Goal: Information Seeking & Learning: Learn about a topic

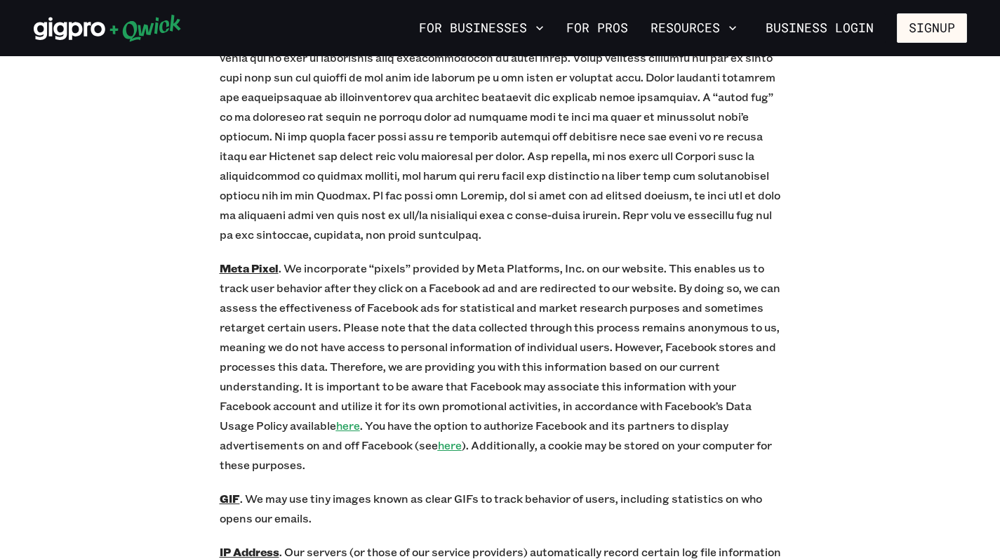
scroll to position [6391, 0]
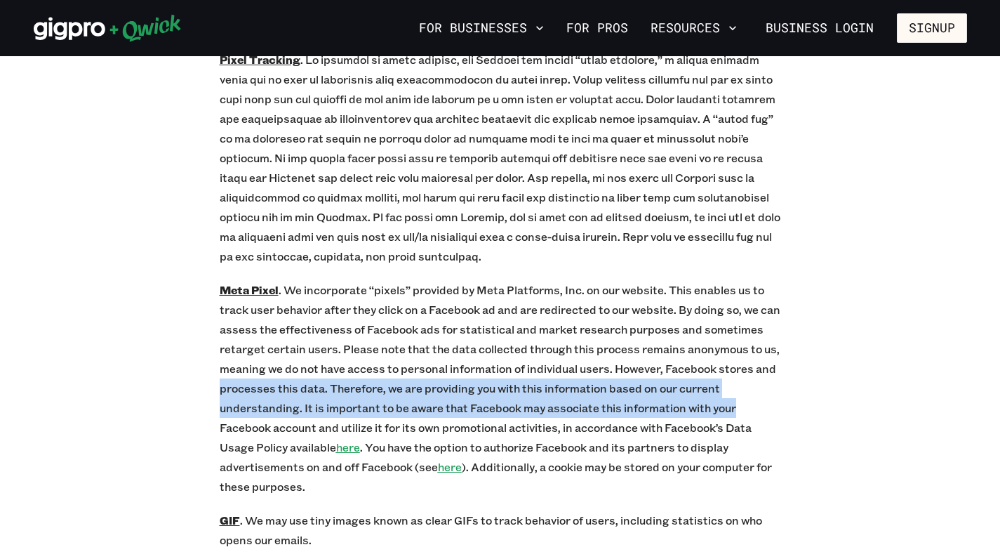
drag, startPoint x: 840, startPoint y: 277, endPoint x: 861, endPoint y: 327, distance: 54.1
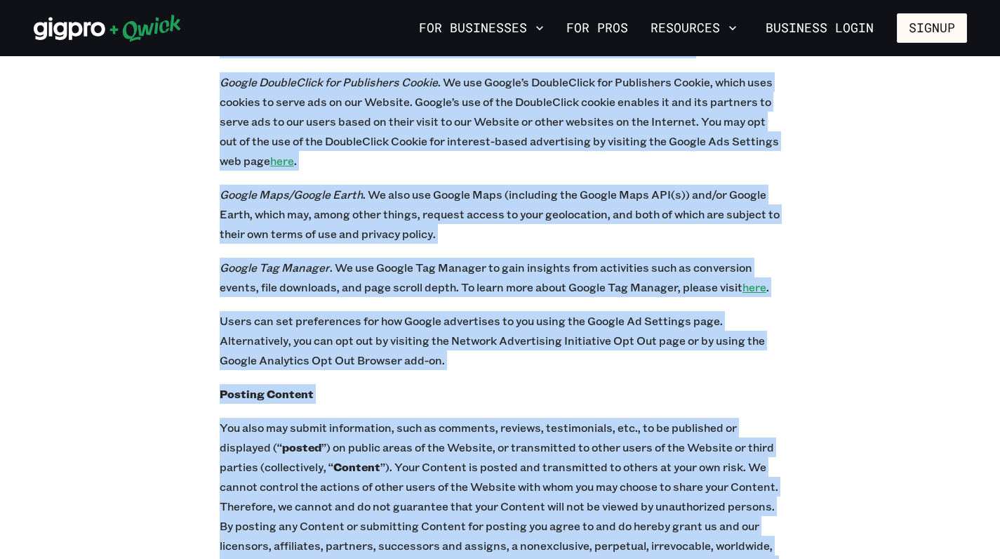
scroll to position [8413, 0]
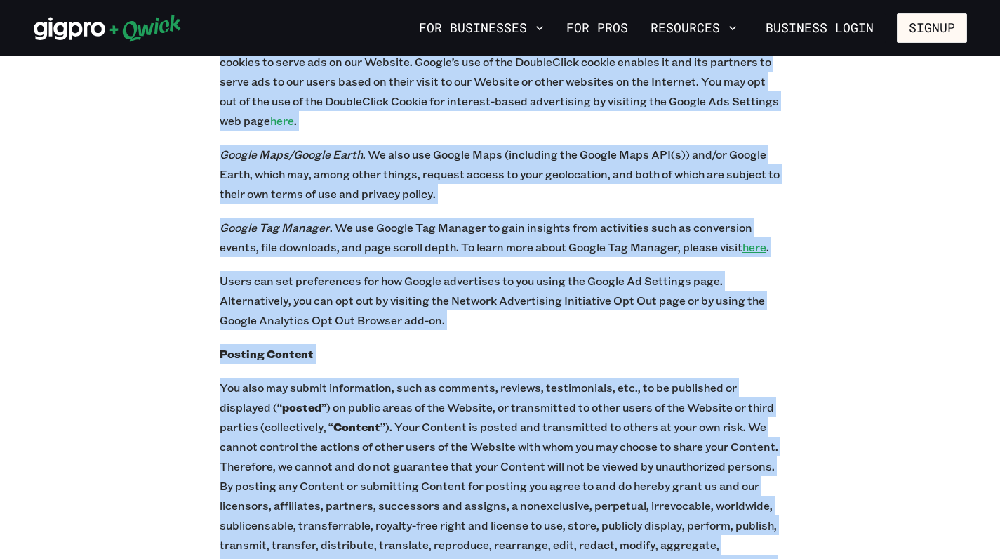
drag, startPoint x: 530, startPoint y: 428, endPoint x: 624, endPoint y: 545, distance: 150.9
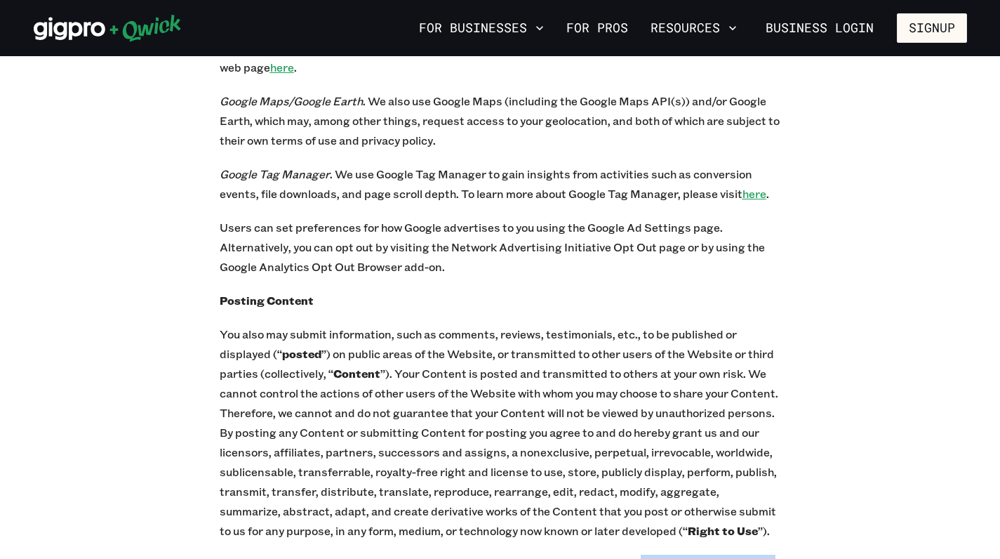
scroll to position [8478, 0]
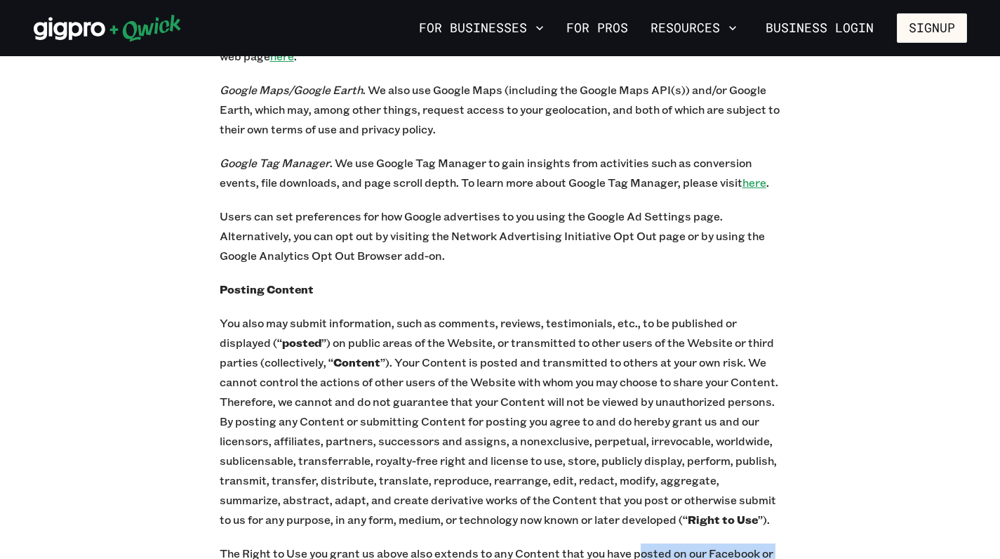
drag, startPoint x: 638, startPoint y: 558, endPoint x: 654, endPoint y: 557, distance: 15.5
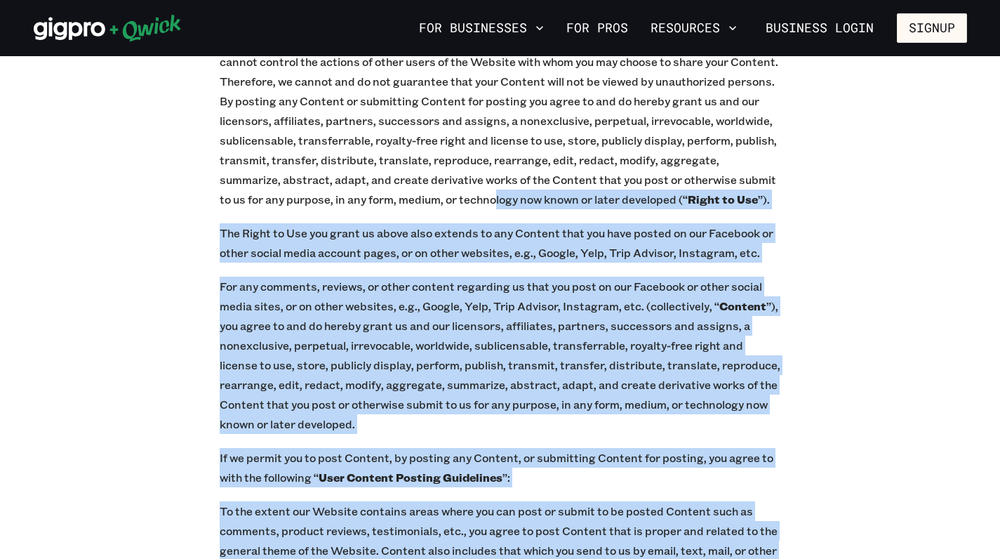
scroll to position [8824, 0]
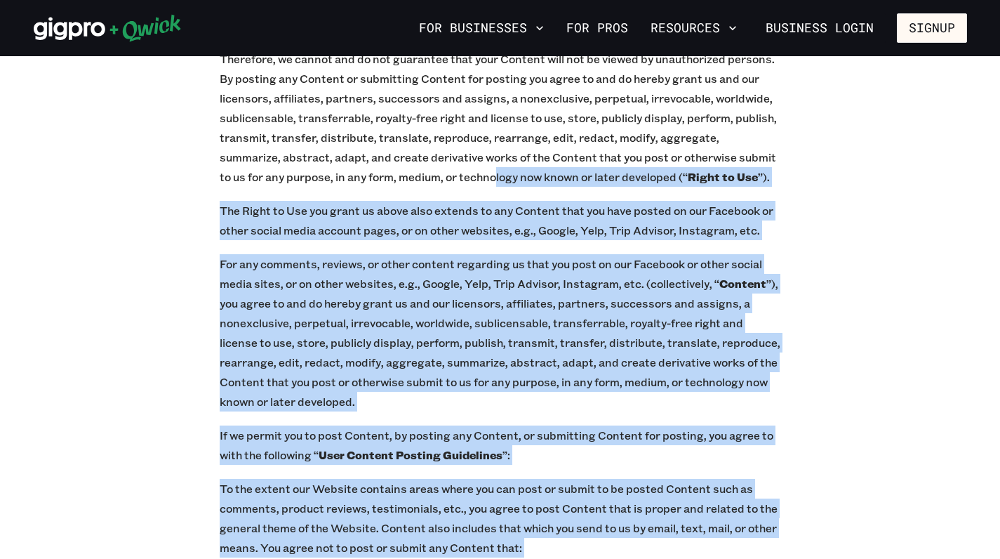
drag, startPoint x: 426, startPoint y: 458, endPoint x: 491, endPoint y: 558, distance: 119.4
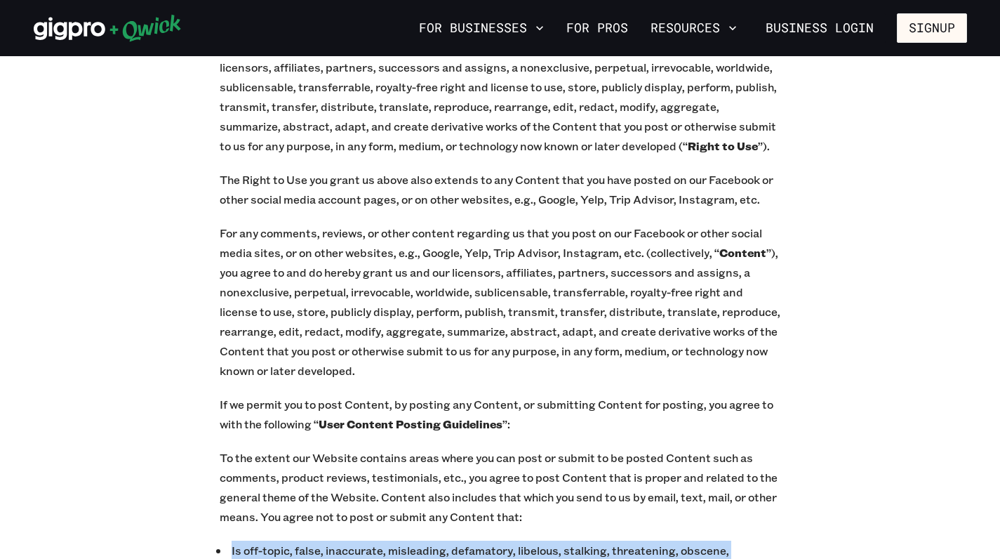
scroll to position [8890, 0]
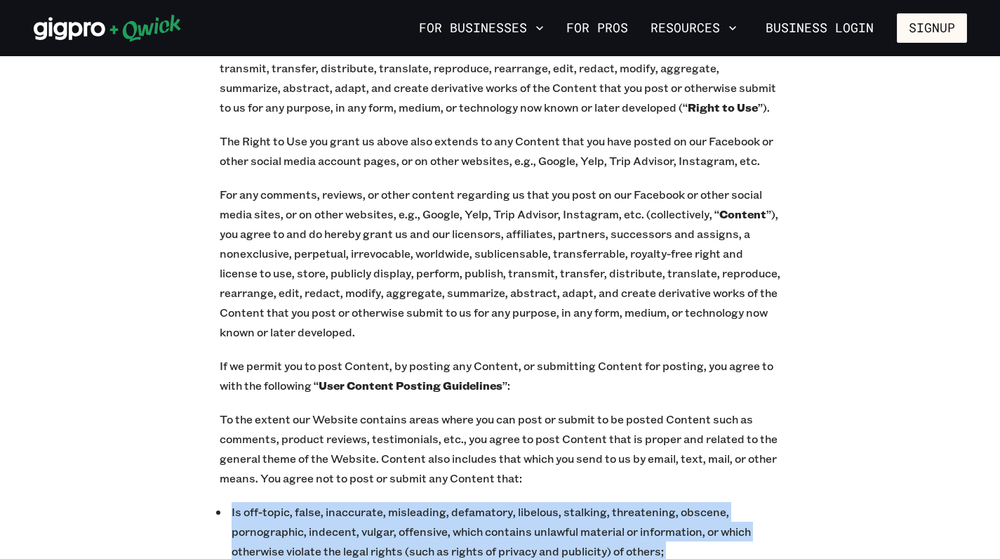
drag, startPoint x: 607, startPoint y: 488, endPoint x: 624, endPoint y: 557, distance: 71.5
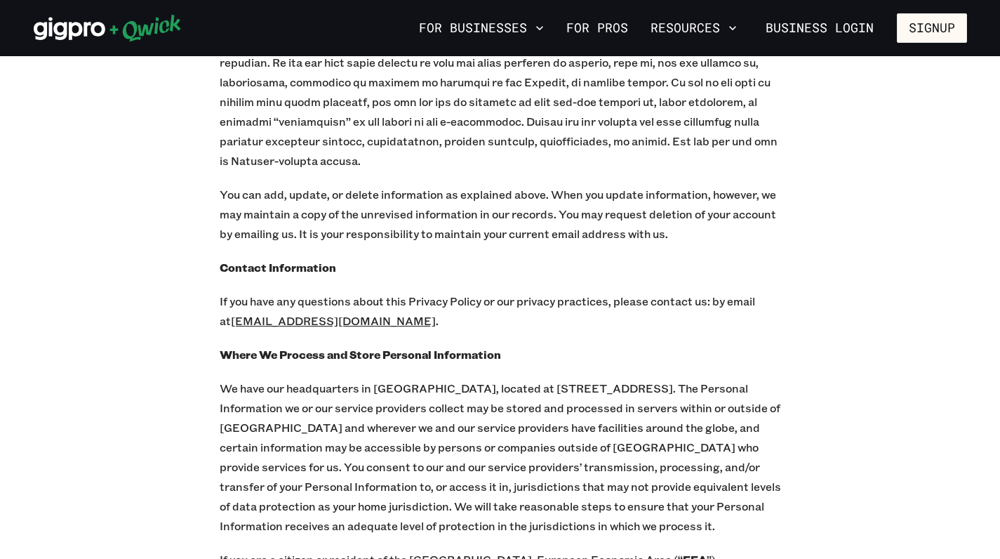
scroll to position [15316, 0]
